Goal: Information Seeking & Learning: Find specific page/section

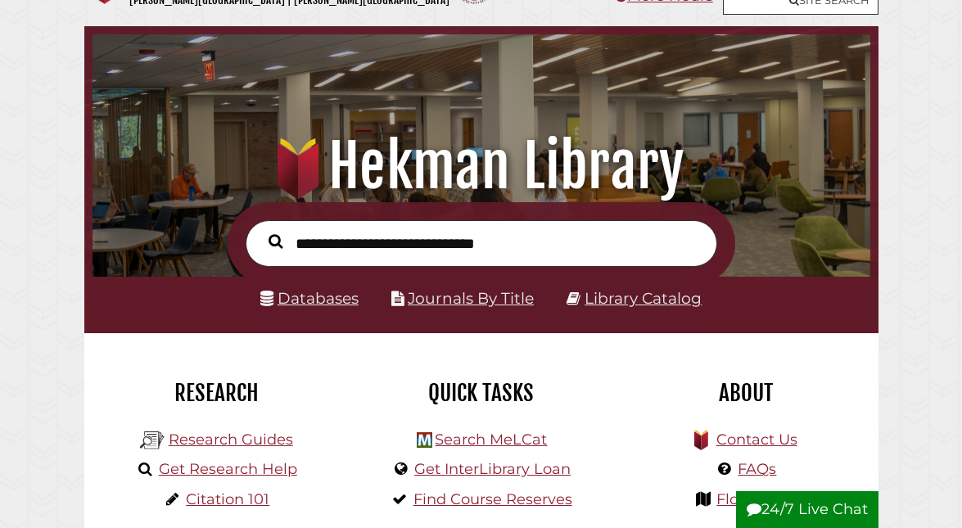
scroll to position [82, 0]
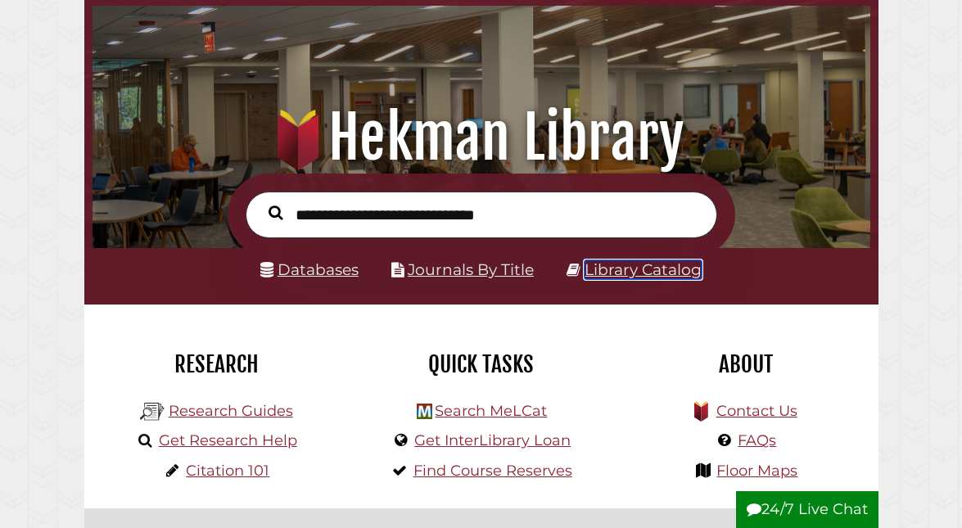
click at [625, 268] on link "Library Catalog" at bounding box center [642, 269] width 117 height 19
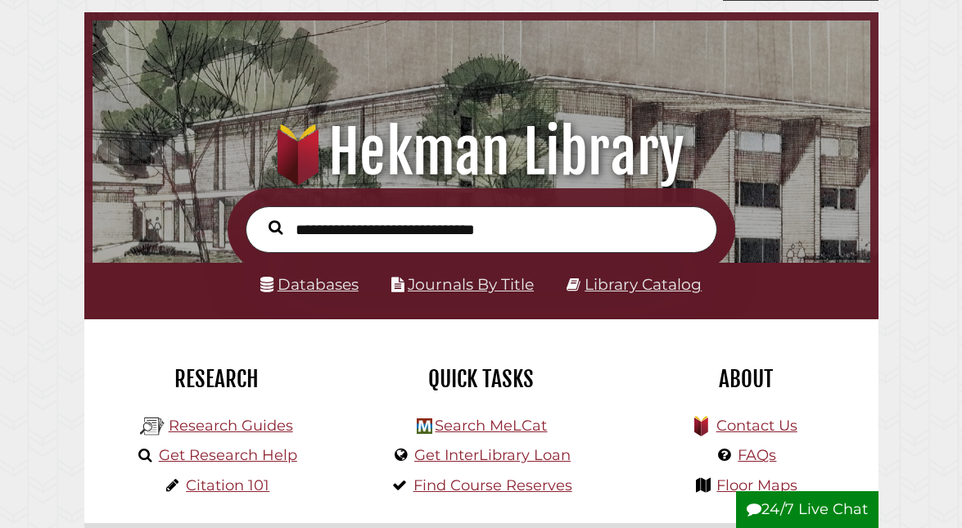
scroll to position [82, 0]
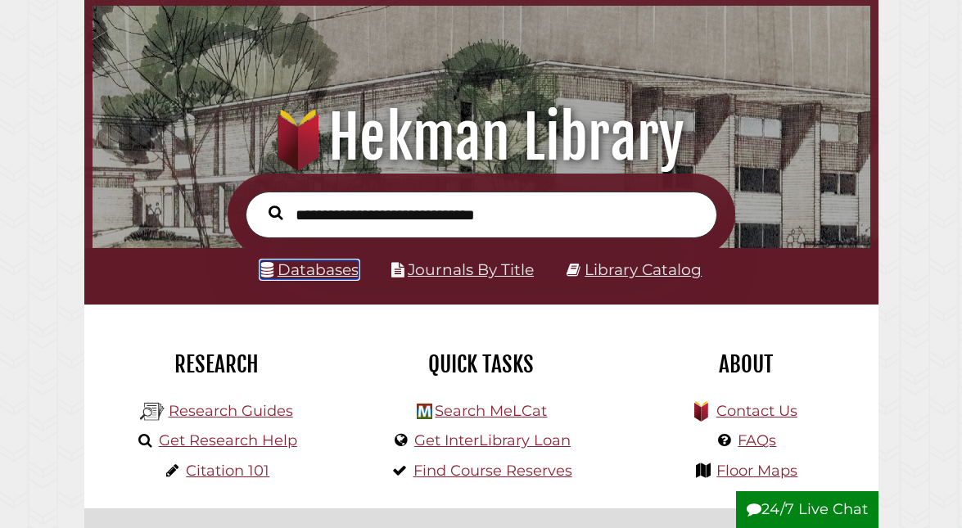
click at [304, 272] on link "Databases" at bounding box center [309, 269] width 98 height 19
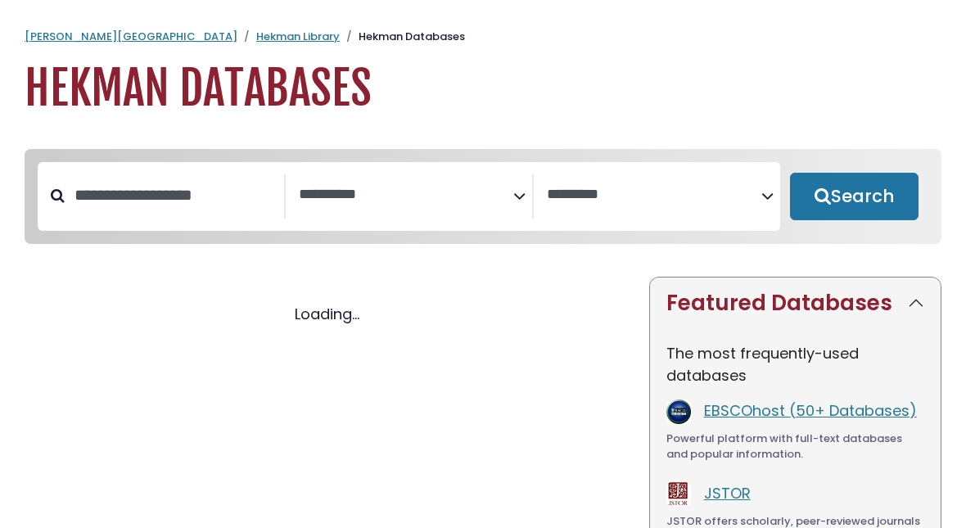
select select "Database Subject Filter"
select select "Database Vendors Filter"
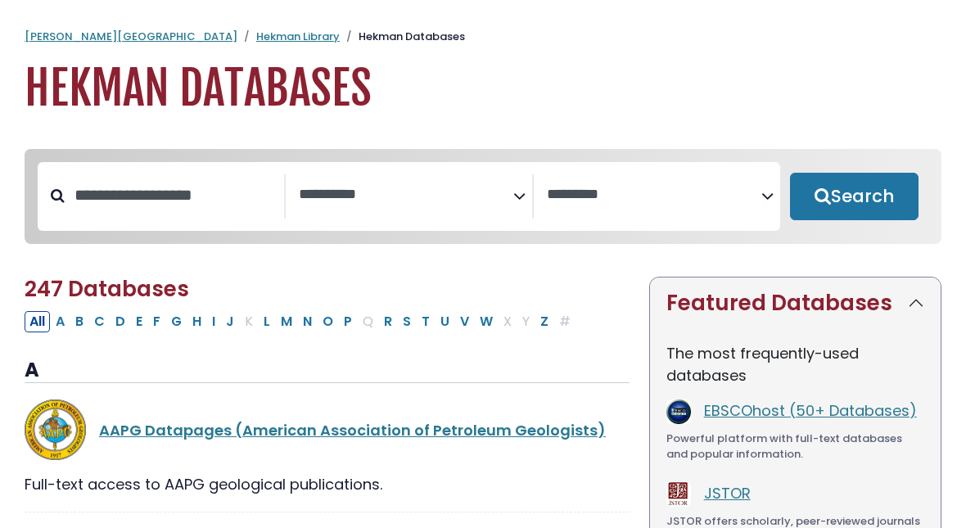
select select "Database Subject Filter"
select select "Database Vendors Filter"
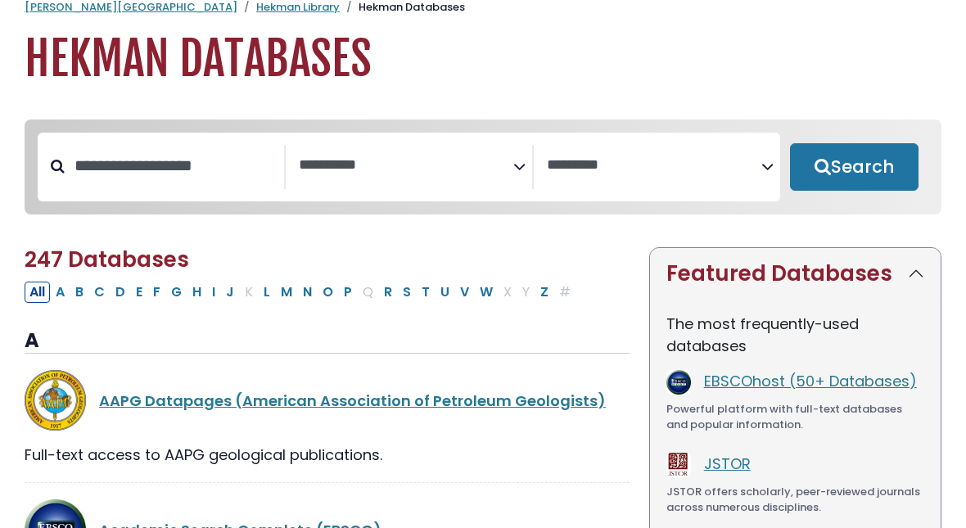
scroll to position [82, 0]
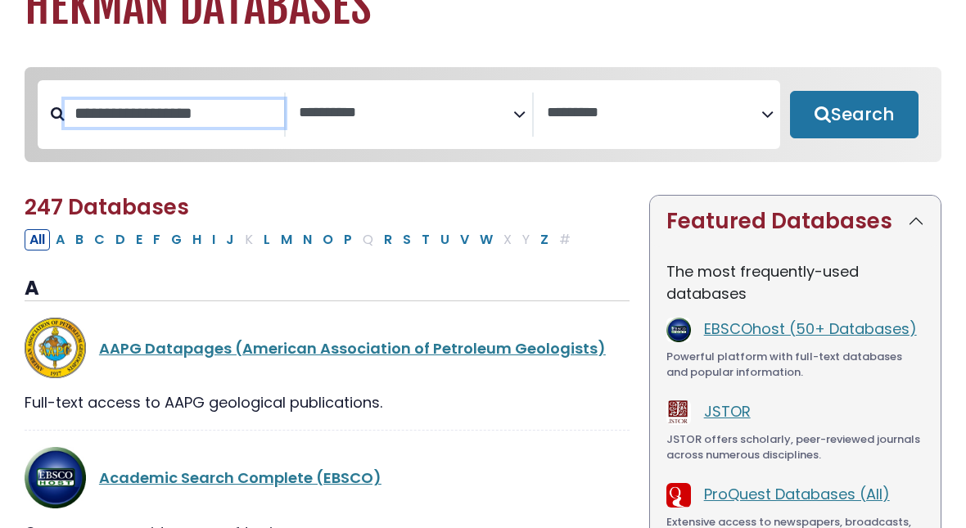
click at [153, 106] on input "Search database by title or keyword" at bounding box center [174, 113] width 219 height 27
type input "********"
click at [790, 91] on button "Search" at bounding box center [854, 114] width 128 height 47
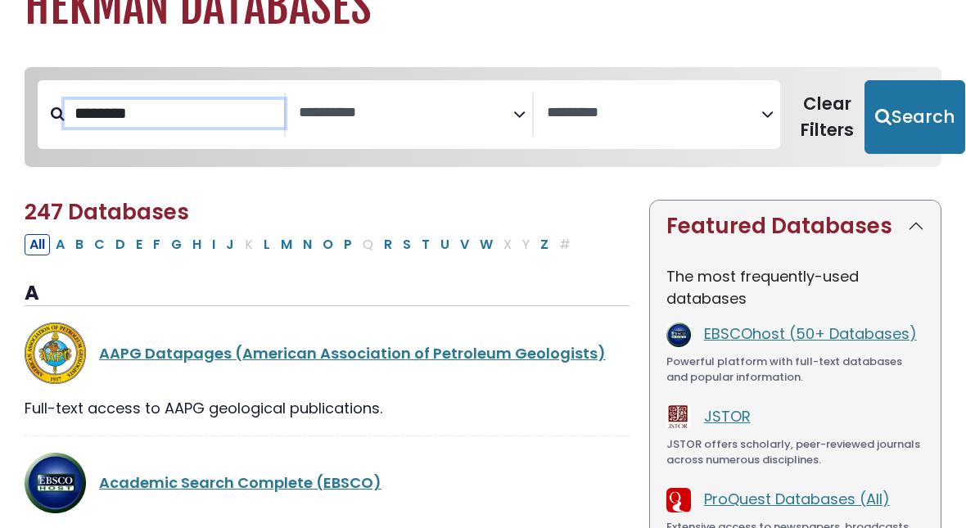
select select "Database Subject Filter"
select select "Database Vendors Filter"
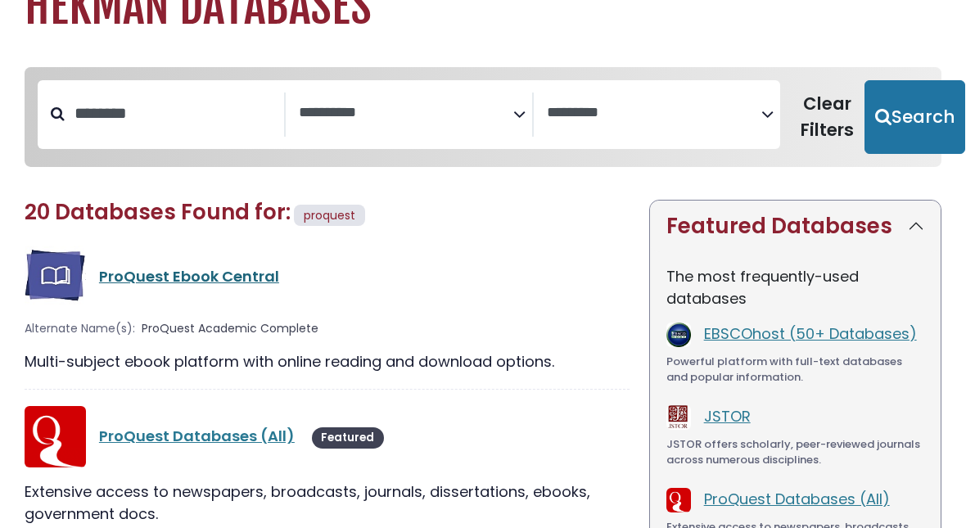
click at [248, 271] on link "ProQuest Ebook Central" at bounding box center [189, 276] width 180 height 20
